Goal: Information Seeking & Learning: Learn about a topic

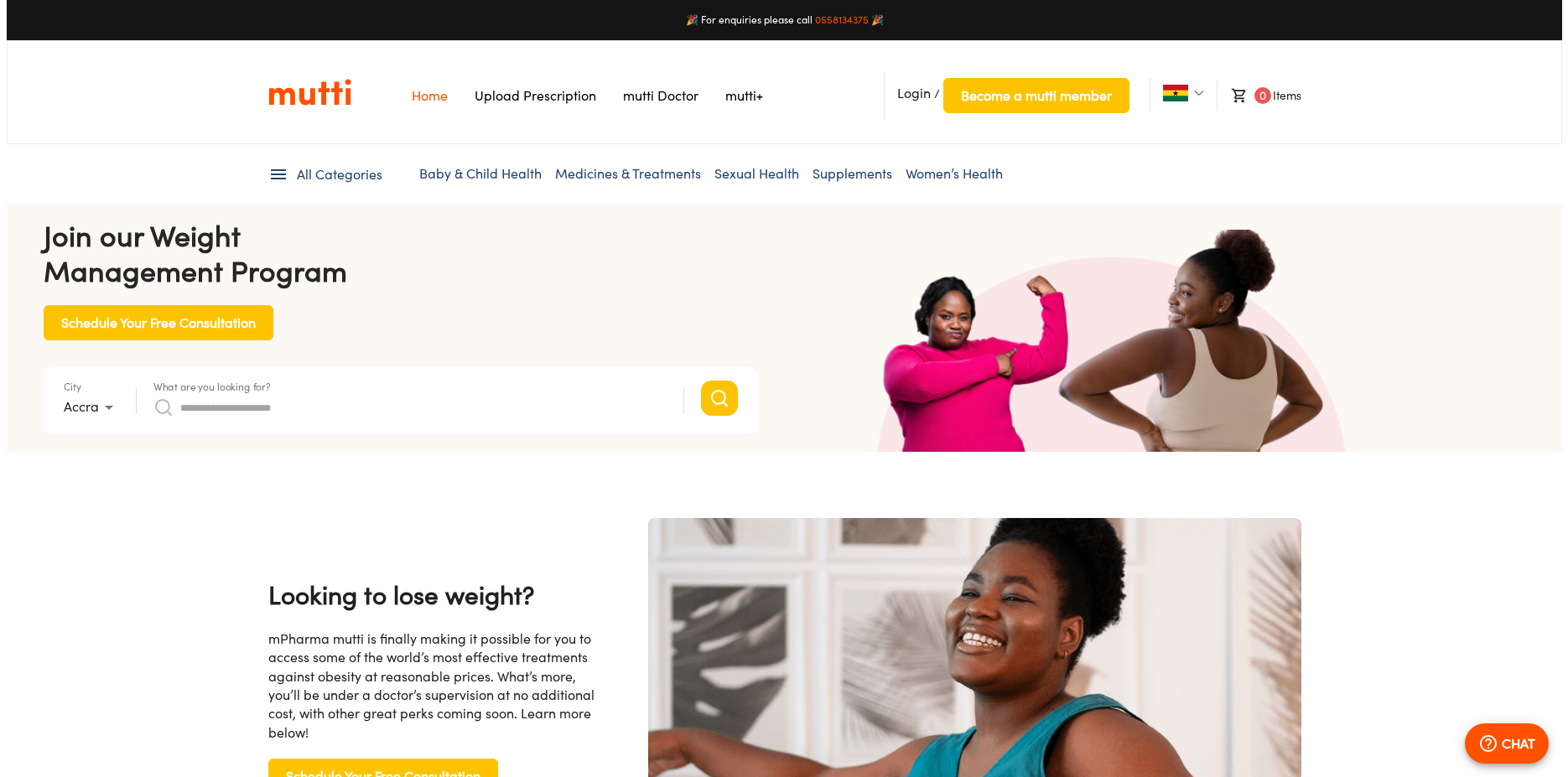
scroll to position [0, 1308]
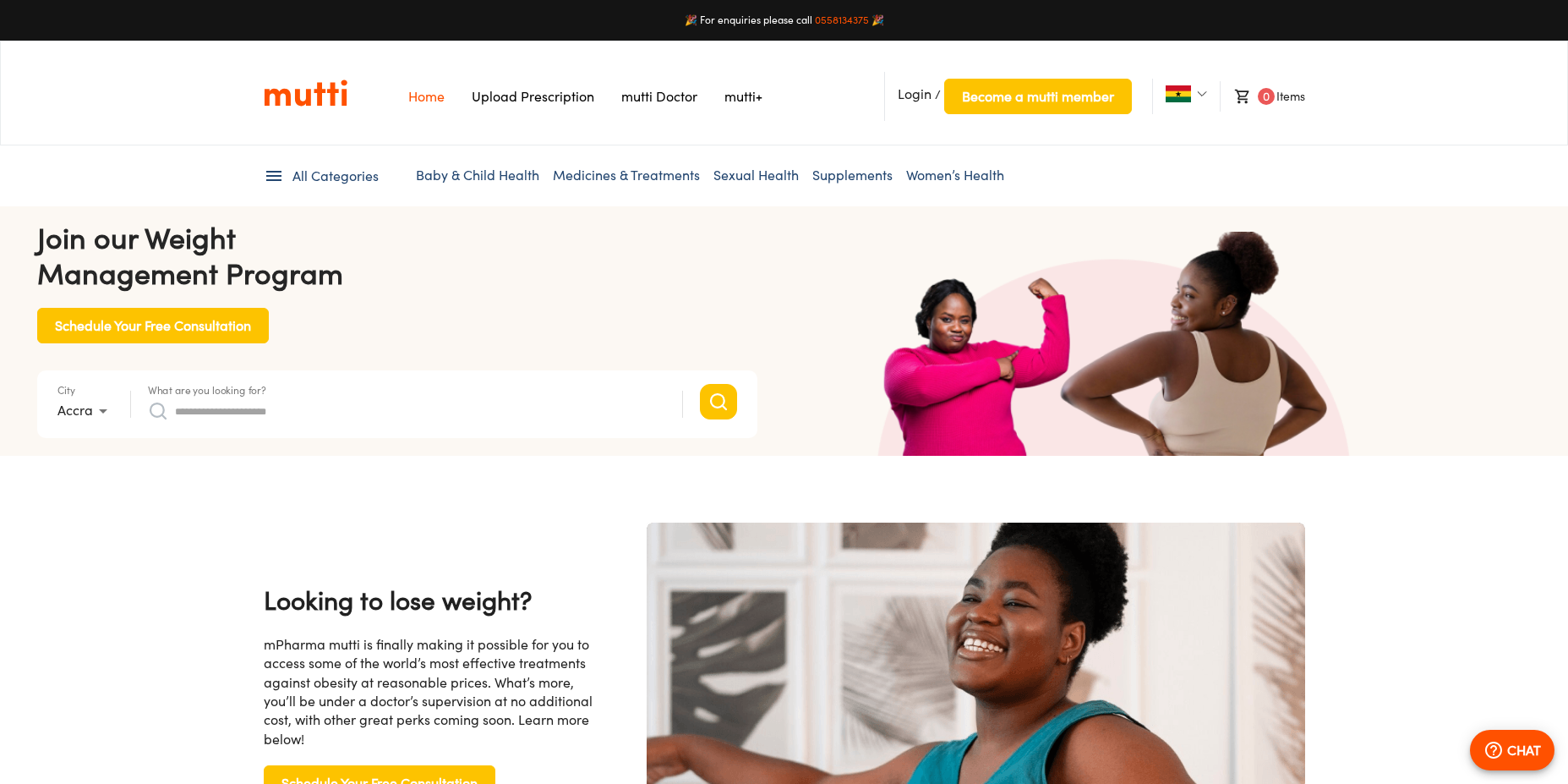
click at [1203, 99] on img at bounding box center [1202, 94] width 10 height 10
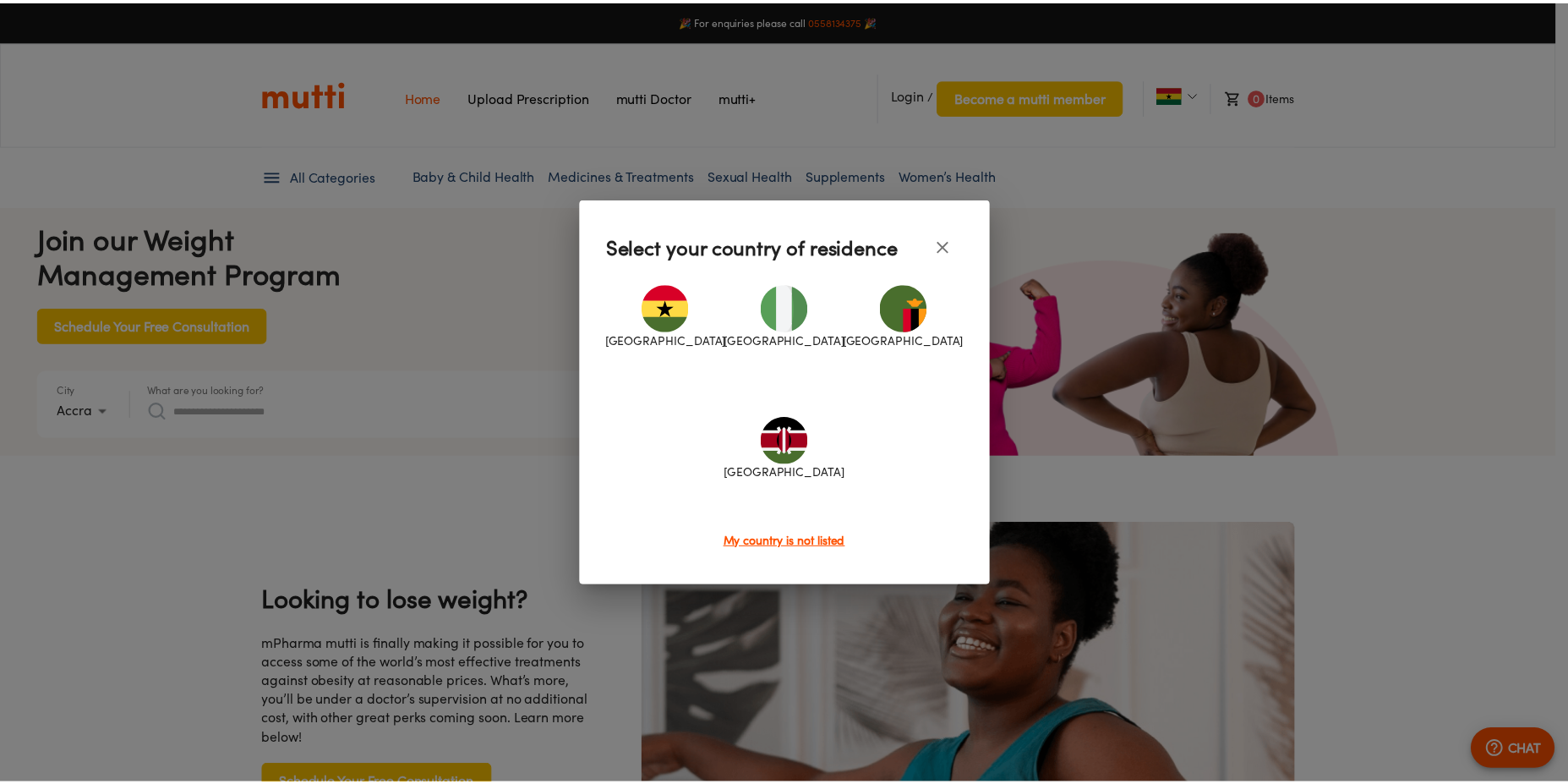
scroll to position [0, 1758]
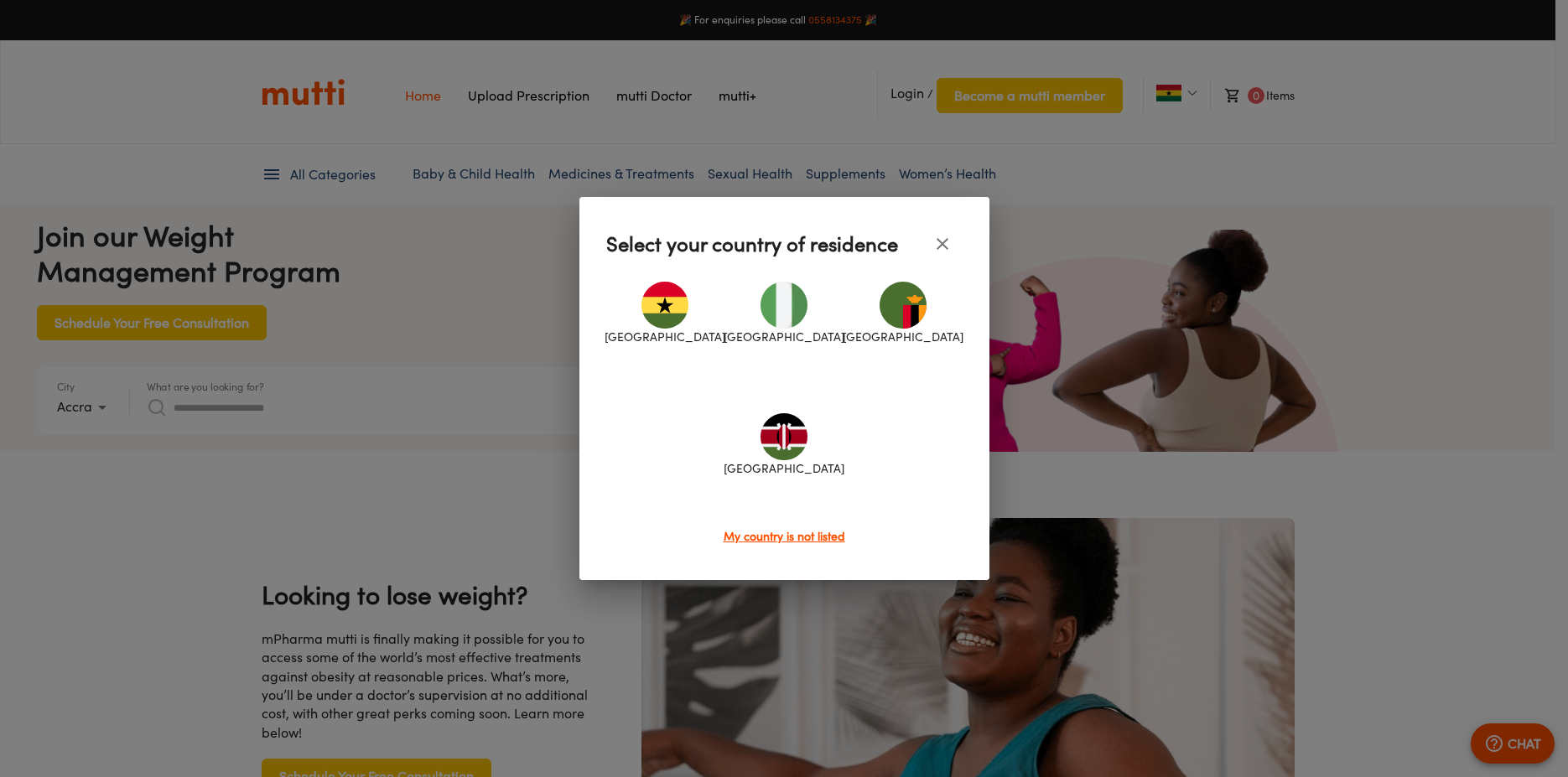
click at [948, 235] on icon "close" at bounding box center [942, 244] width 21 height 21
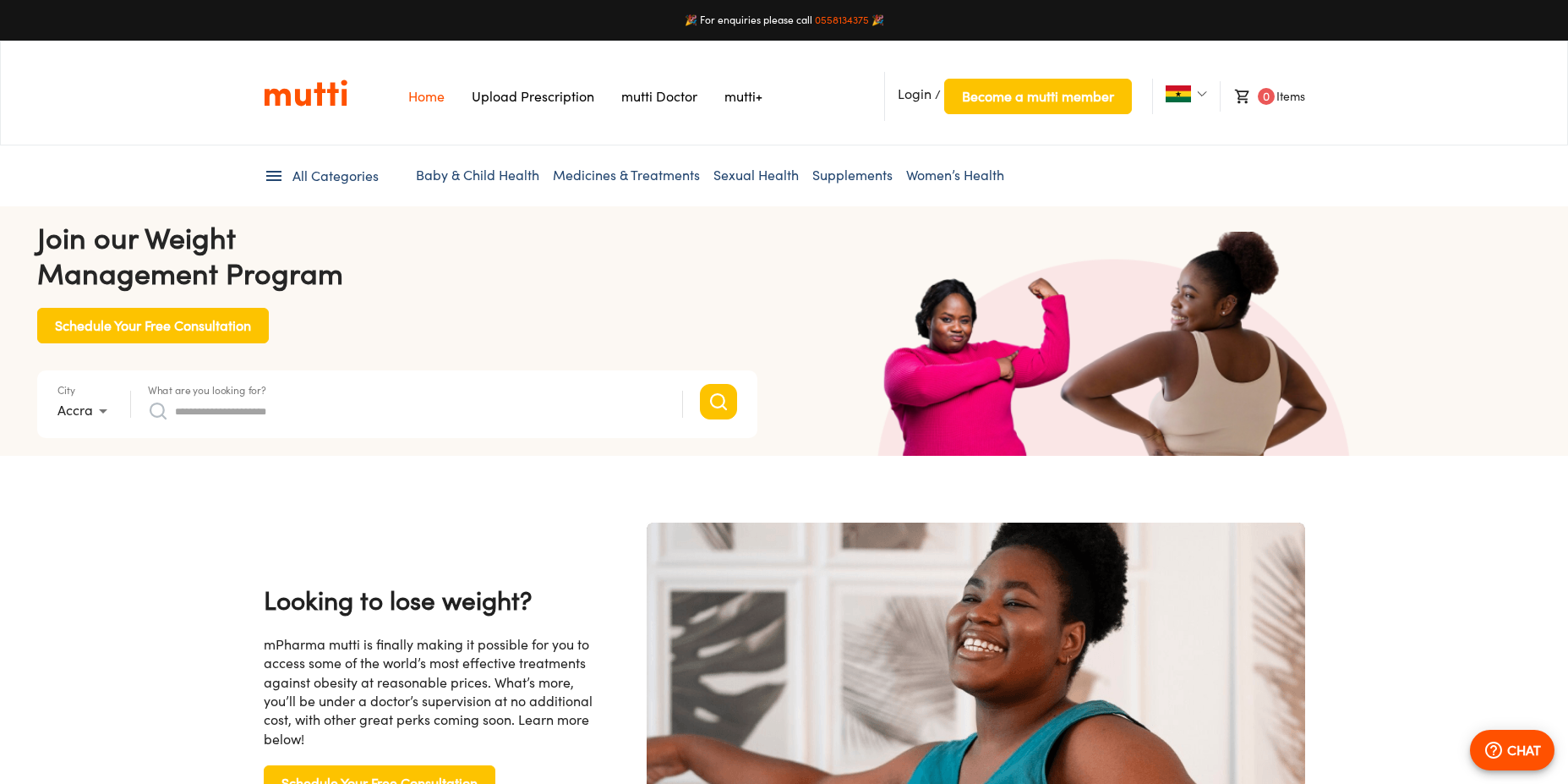
scroll to position [0, 3468]
click at [273, 174] on icon at bounding box center [274, 176] width 21 height 21
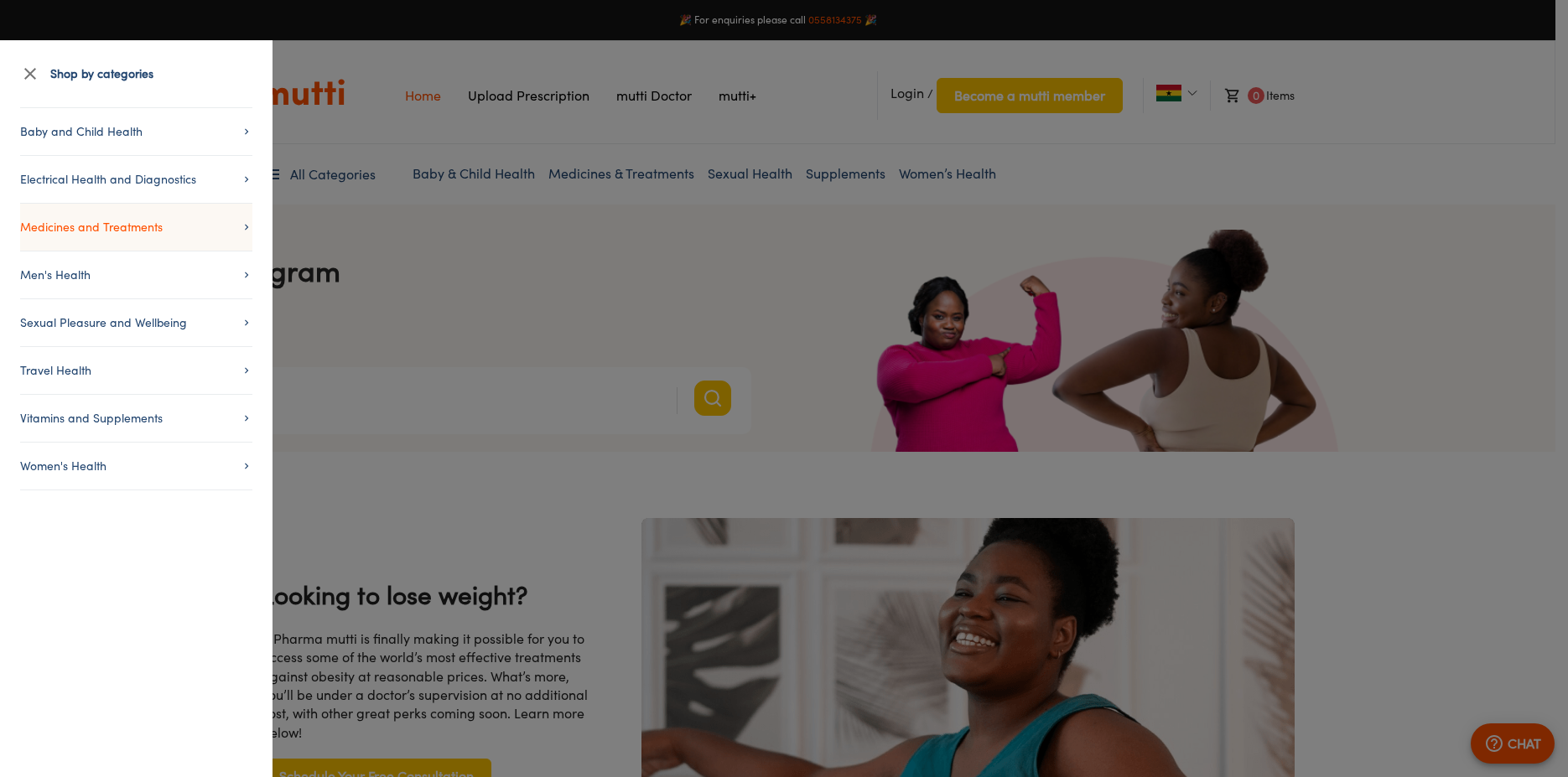
click at [248, 229] on icon at bounding box center [246, 227] width 12 height 12
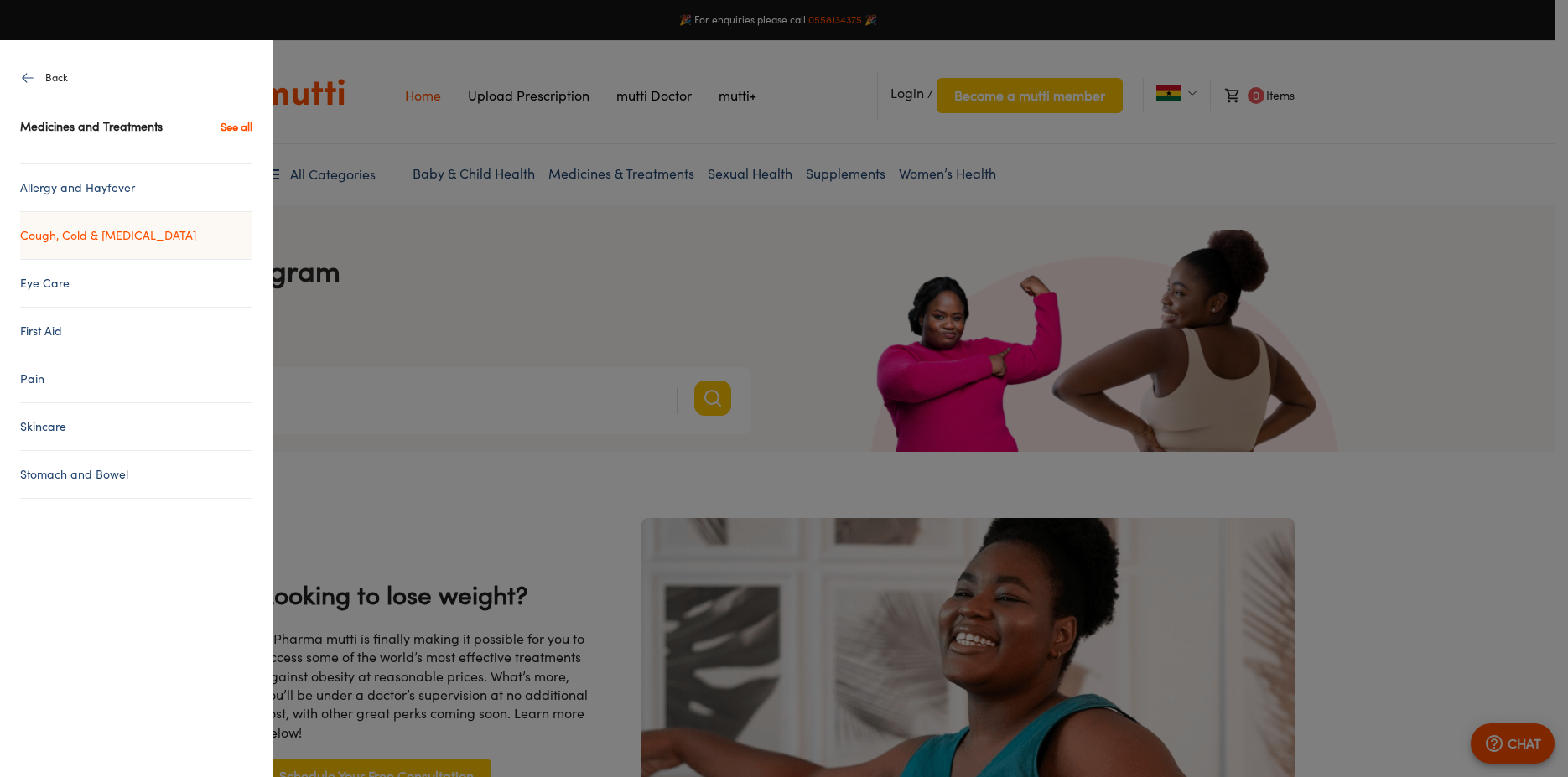
click at [234, 227] on link "Cough, Cold & [MEDICAL_DATA]" at bounding box center [137, 236] width 233 height 21
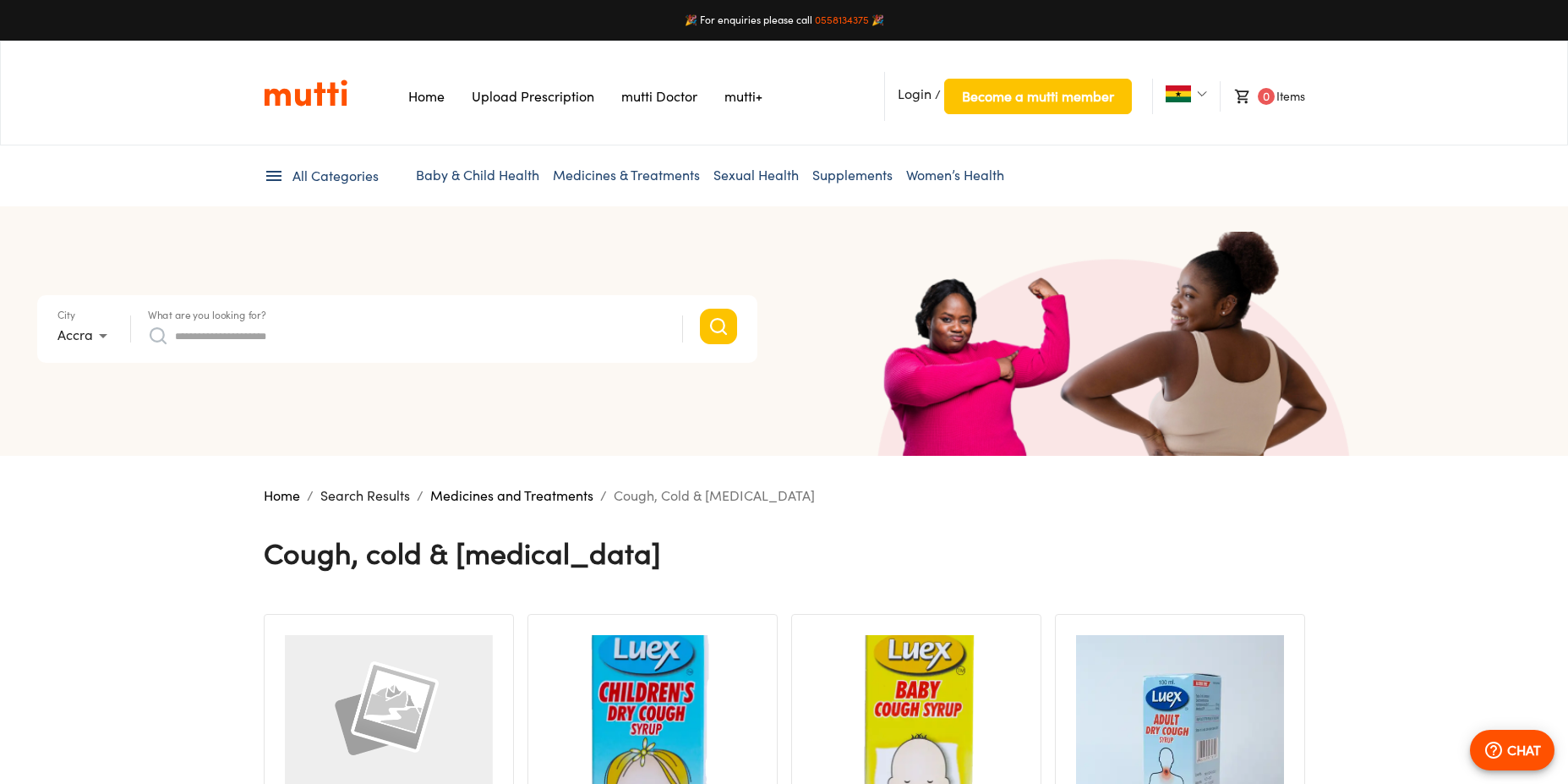
click at [751, 91] on link "mutti+" at bounding box center [743, 97] width 38 height 17
